Goal: Ask a question

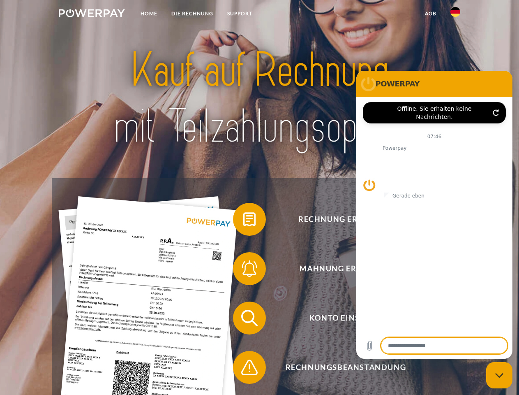
click at [92, 14] on img at bounding box center [92, 13] width 66 height 8
click at [456, 14] on img at bounding box center [456, 12] width 10 height 10
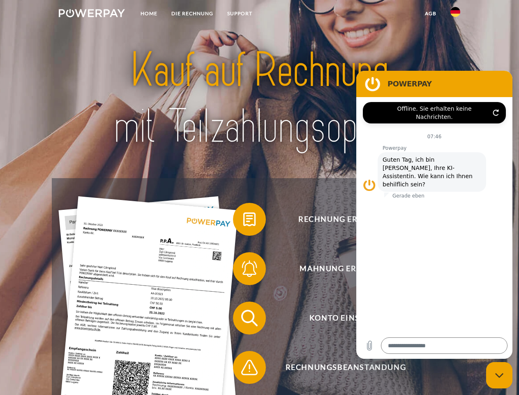
click at [431, 14] on link "agb" at bounding box center [430, 13] width 25 height 15
click at [243, 221] on span at bounding box center [237, 219] width 41 height 41
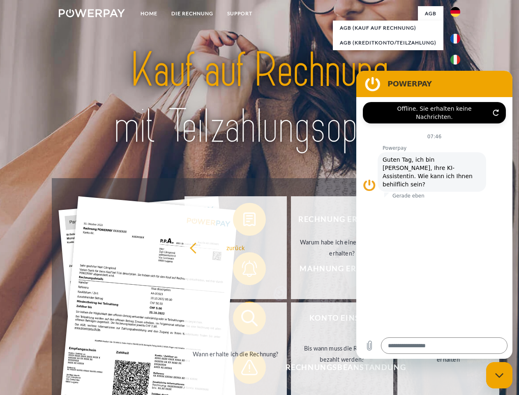
click at [243, 270] on div "Rechnung erhalten? Mahnung erhalten? Konto einsehen" at bounding box center [259, 342] width 415 height 329
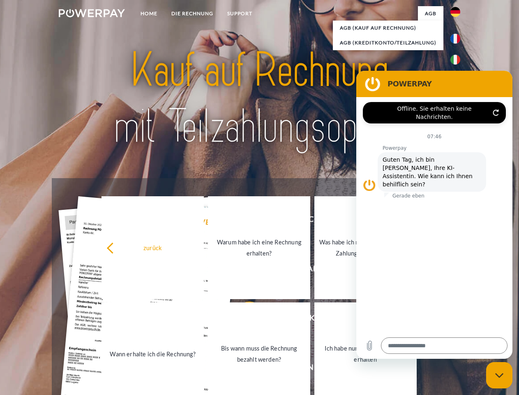
click at [243, 320] on link "Bis wann muss die Rechnung bezahlt werden?" at bounding box center [259, 353] width 102 height 103
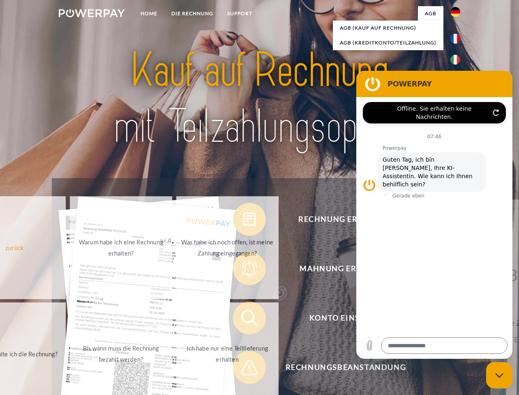
click at [243, 369] on span at bounding box center [237, 367] width 41 height 41
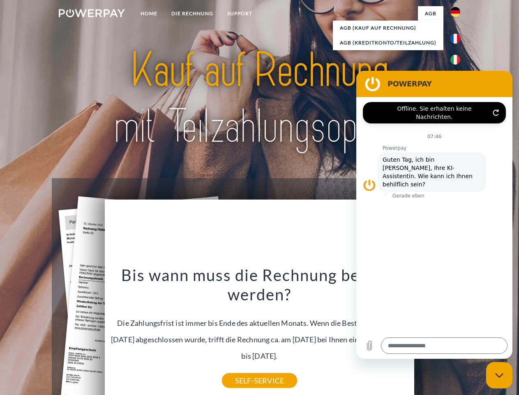
click at [500, 375] on icon "Messaging-Fenster schließen" at bounding box center [500, 375] width 9 height 5
type textarea "*"
